Goal: Transaction & Acquisition: Purchase product/service

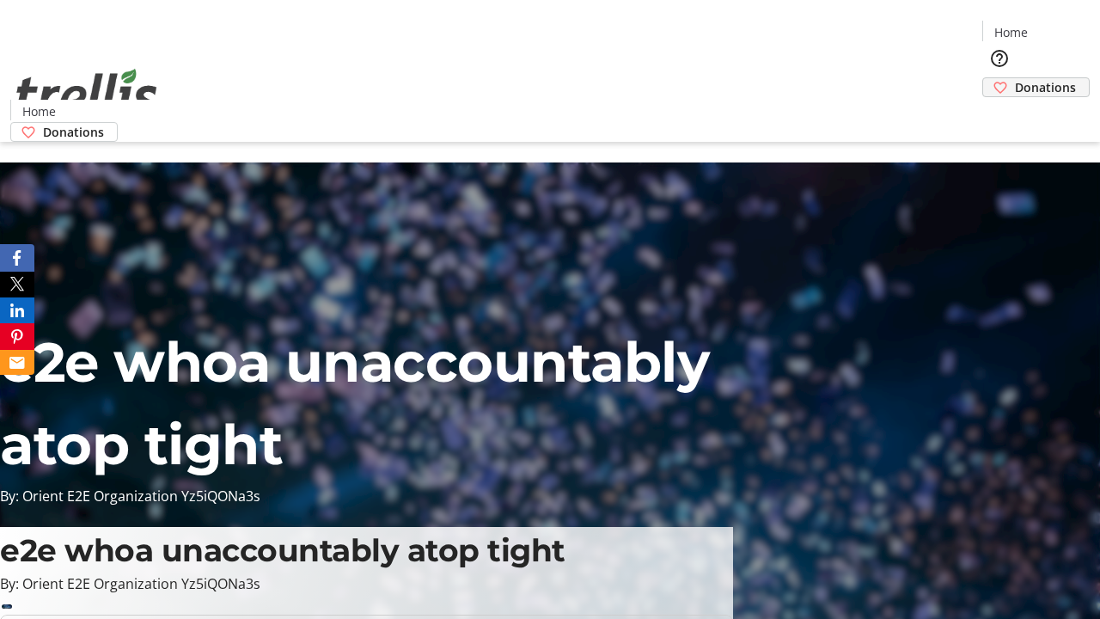
click at [1015, 78] on span "Donations" at bounding box center [1045, 87] width 61 height 18
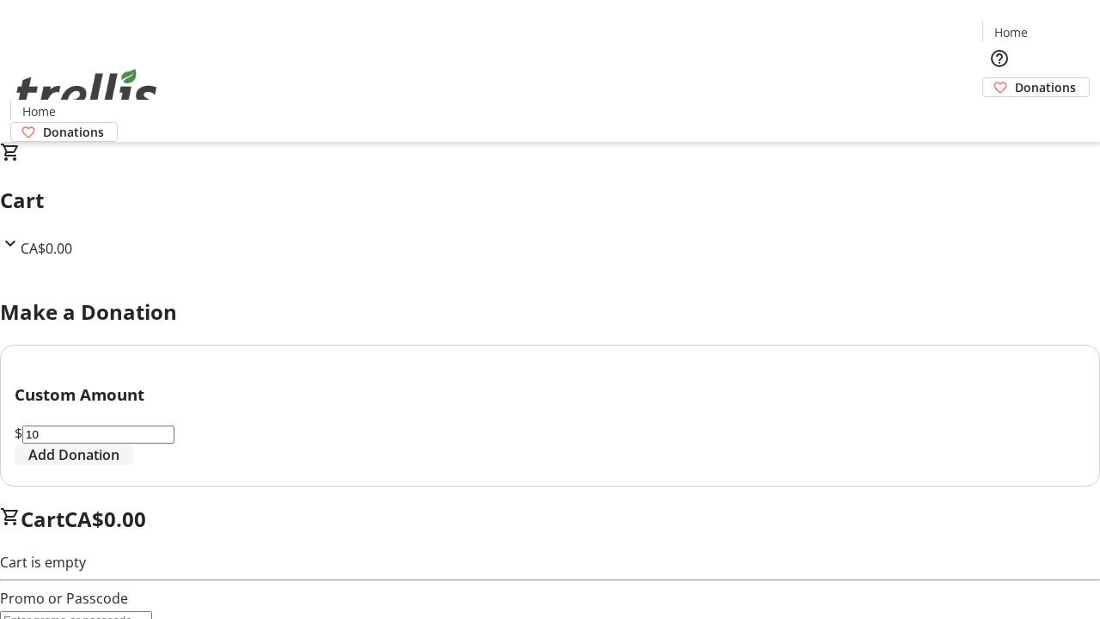
click at [119, 465] on span "Add Donation" at bounding box center [73, 454] width 91 height 21
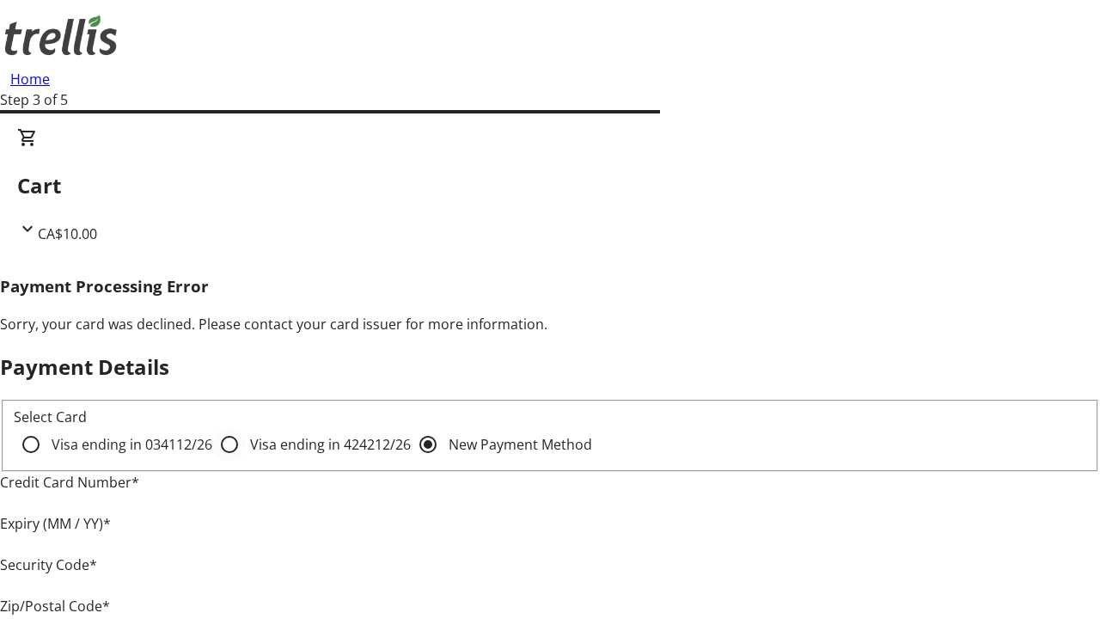
click at [212, 459] on input "Visa ending in 4242 12/26" at bounding box center [229, 444] width 34 height 34
radio input "true"
